Goal: Information Seeking & Learning: Check status

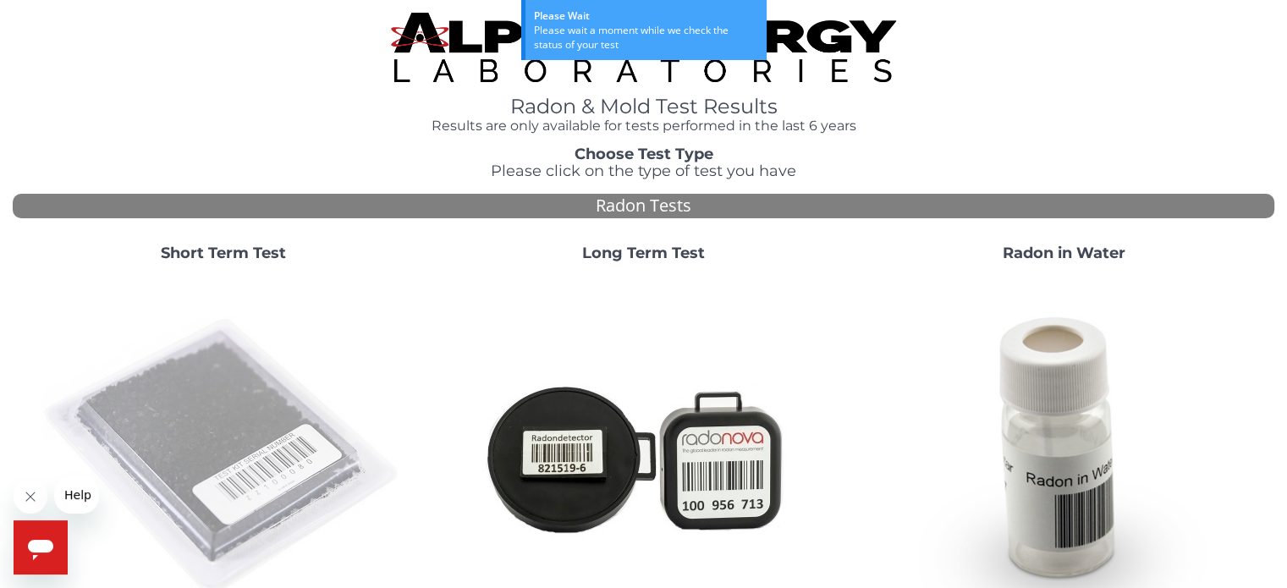
click at [184, 431] on img at bounding box center [223, 457] width 364 height 364
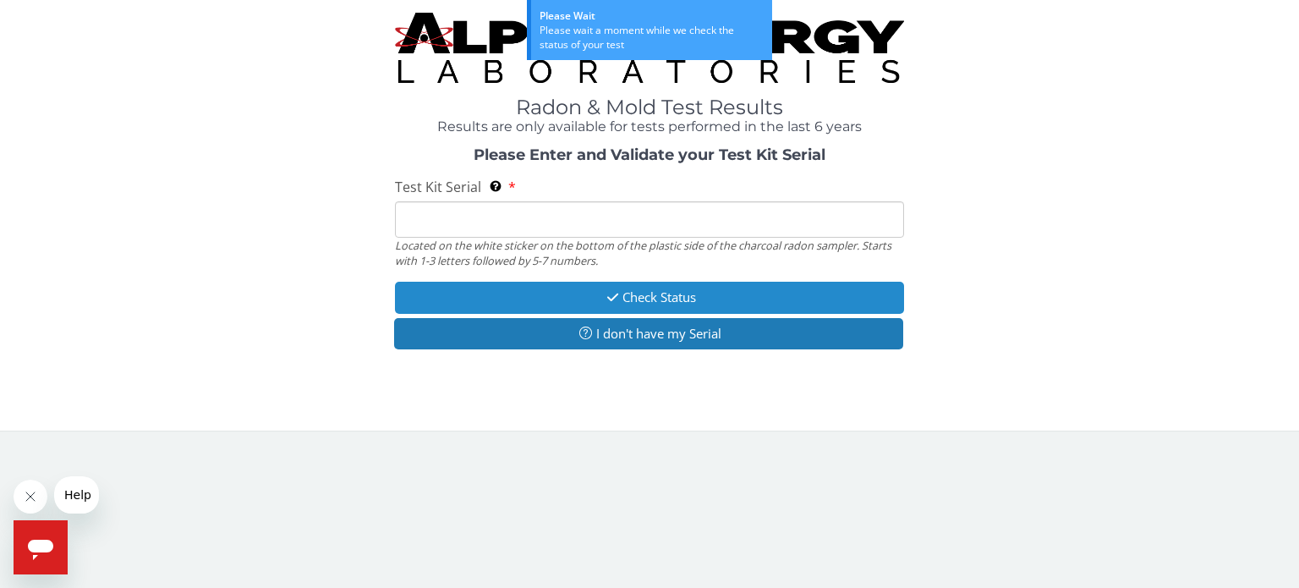
click at [491, 297] on button "Check Status" at bounding box center [649, 297] width 509 height 31
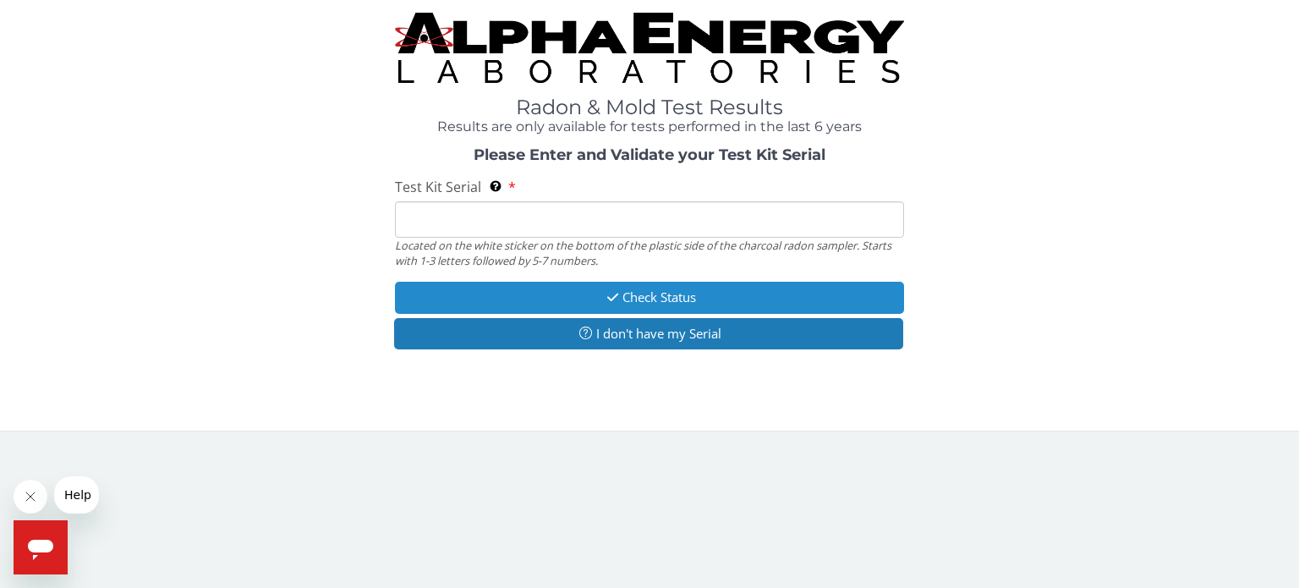
click at [470, 296] on button "Check Status" at bounding box center [649, 297] width 509 height 31
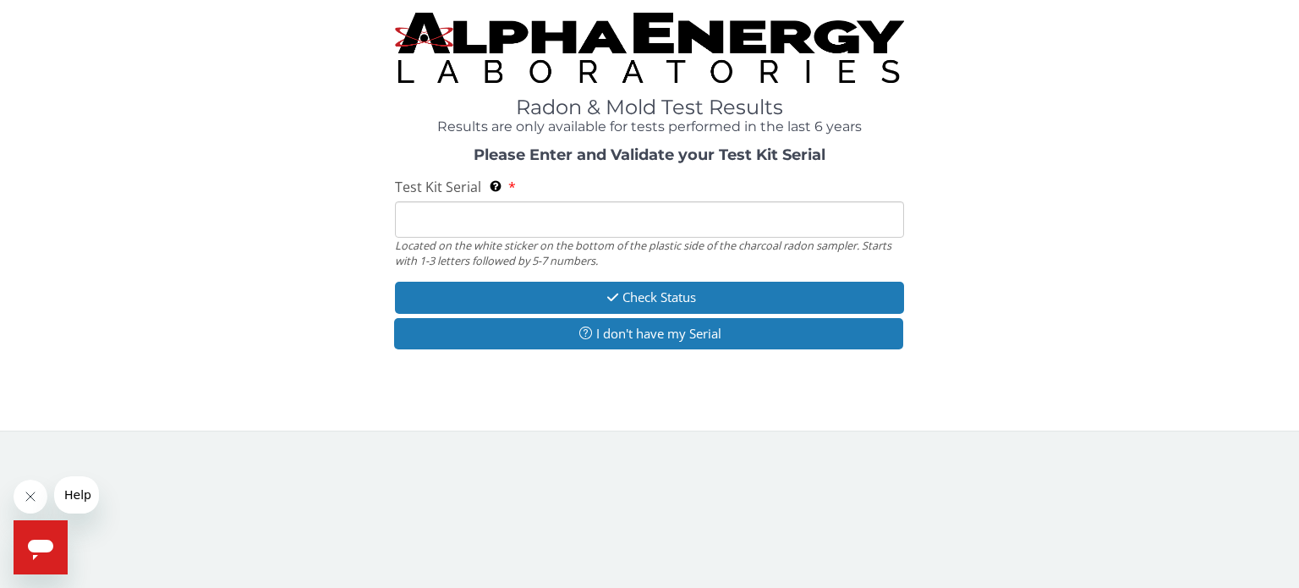
paste input "FE458260"
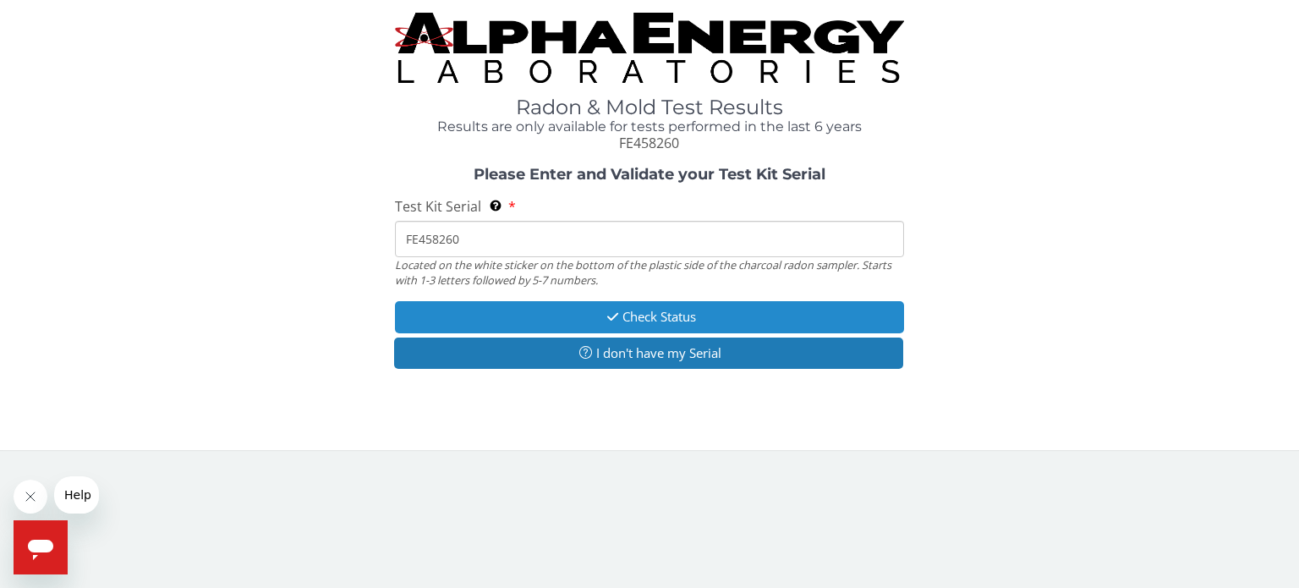
type input "FE458260"
click at [612, 305] on button "Check Status" at bounding box center [649, 316] width 509 height 31
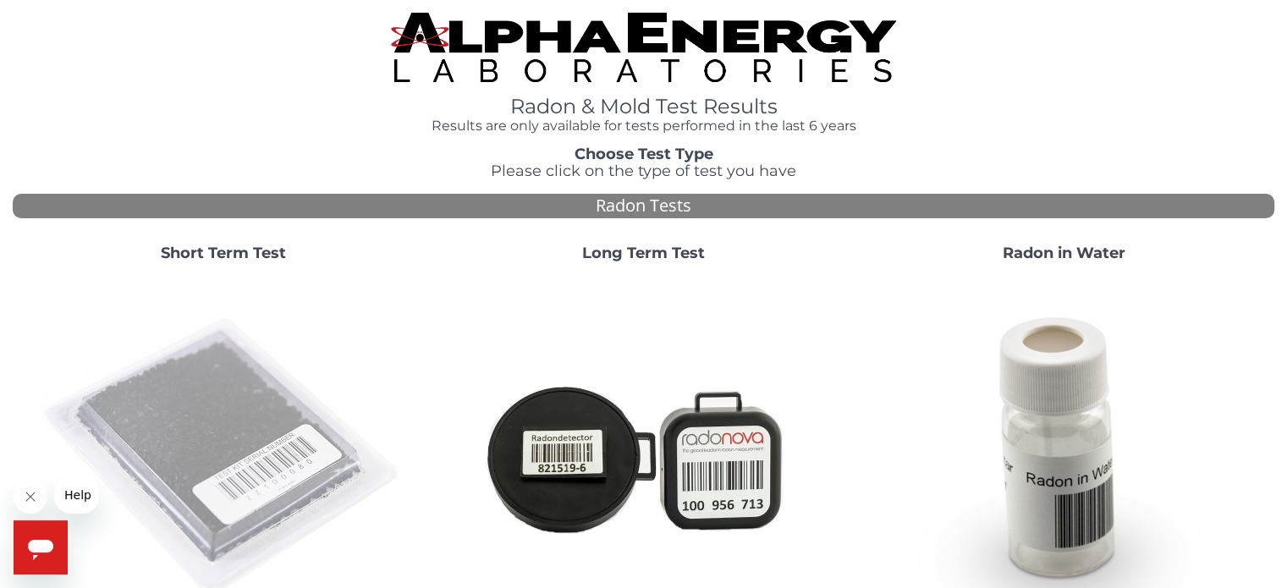
click at [247, 439] on img at bounding box center [223, 457] width 364 height 364
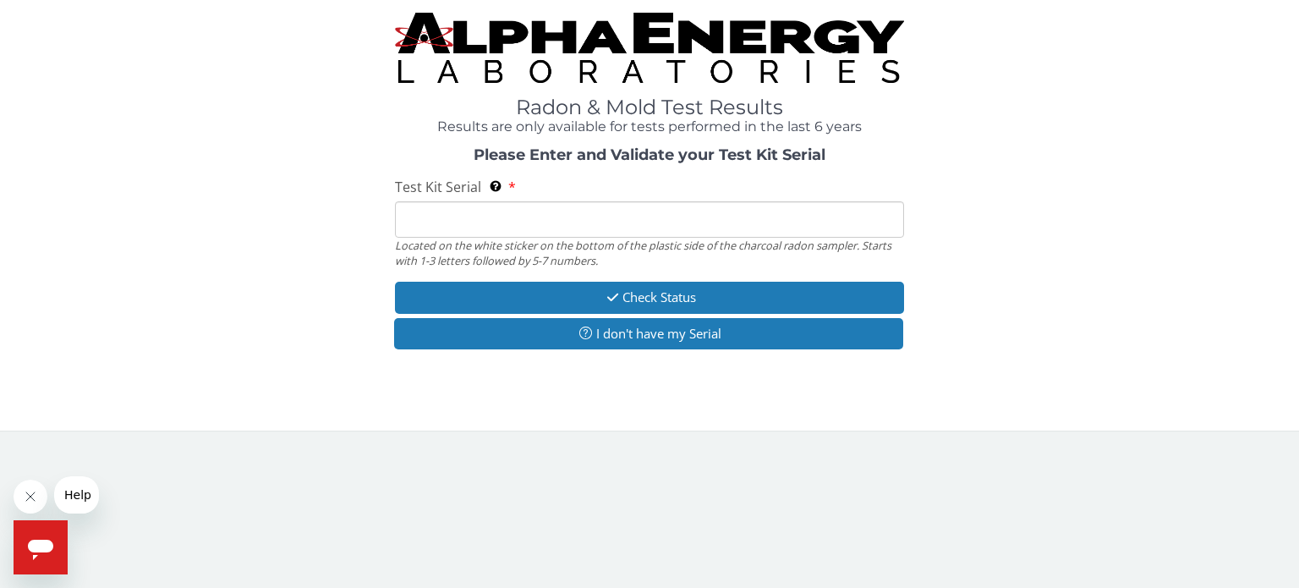
click at [585, 222] on input "Test Kit Serial Located on the white sticker on the bottom of the plastic side …" at bounding box center [649, 219] width 509 height 36
paste input "FE458260"
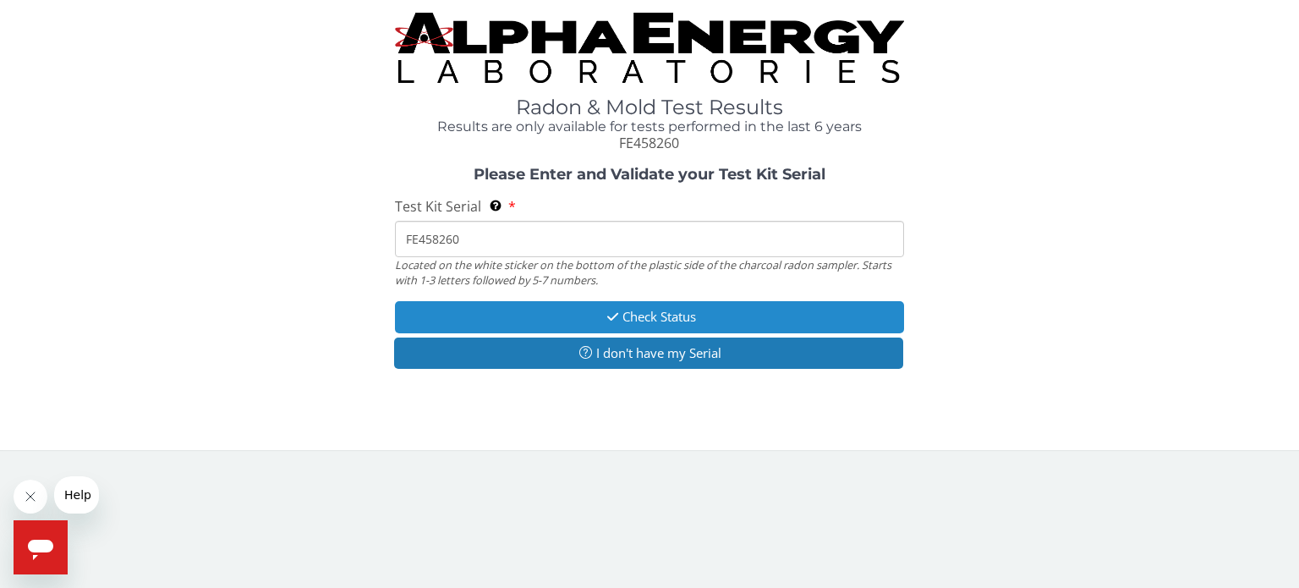
type input "FE458260"
click at [626, 307] on button "Check Status" at bounding box center [649, 316] width 509 height 31
